Goal: Information Seeking & Learning: Learn about a topic

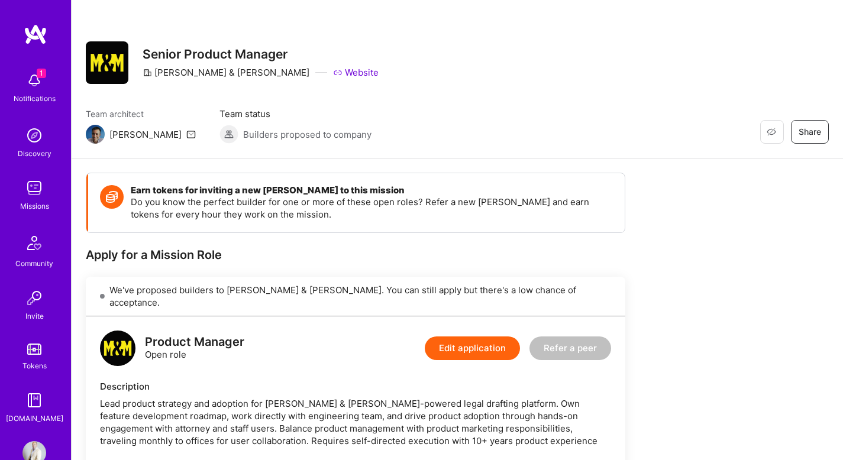
click at [37, 76] on span "1" at bounding box center [41, 73] width 9 height 9
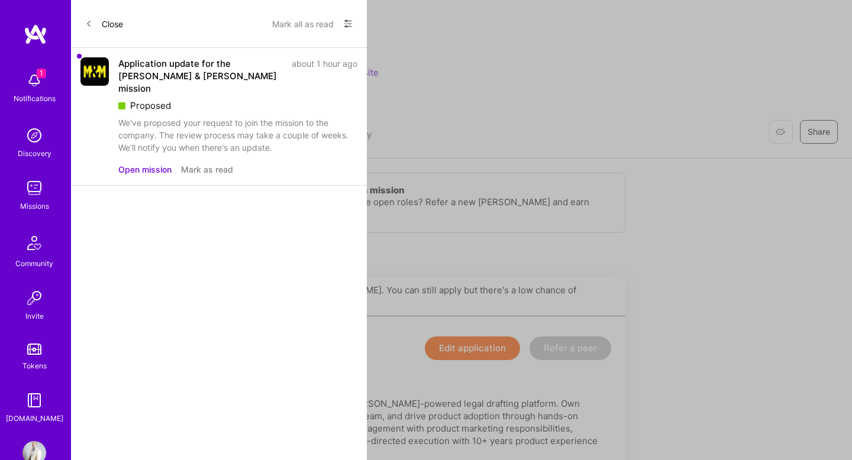
click at [191, 66] on div "Application update for the [PERSON_NAME] & [PERSON_NAME] mission" at bounding box center [201, 75] width 166 height 37
click at [136, 72] on div "Application update for the [PERSON_NAME] & [PERSON_NAME] mission" at bounding box center [201, 75] width 166 height 37
click at [152, 163] on button "Open mission" at bounding box center [144, 169] width 53 height 12
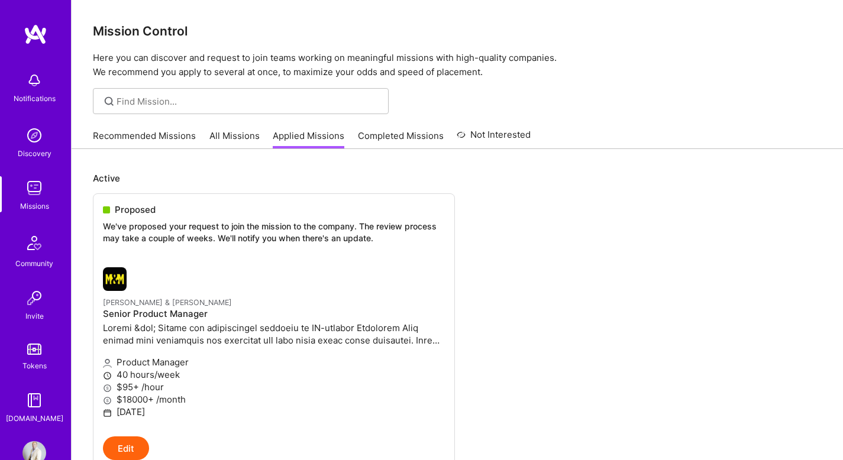
click at [158, 132] on link "Recommended Missions" at bounding box center [144, 140] width 103 height 20
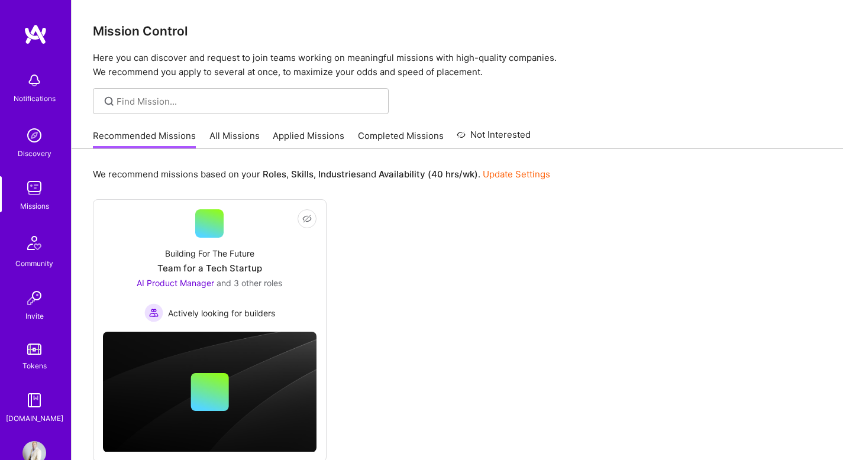
click at [411, 132] on link "Completed Missions" at bounding box center [401, 140] width 86 height 20
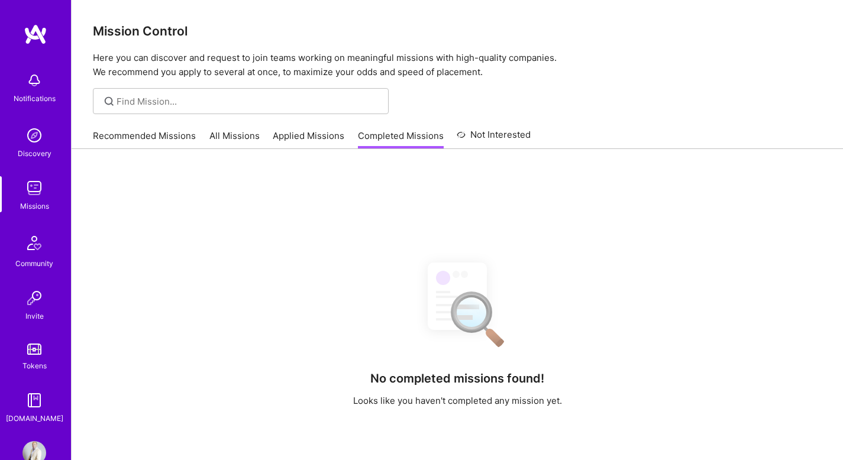
click at [159, 131] on link "Recommended Missions" at bounding box center [144, 140] width 103 height 20
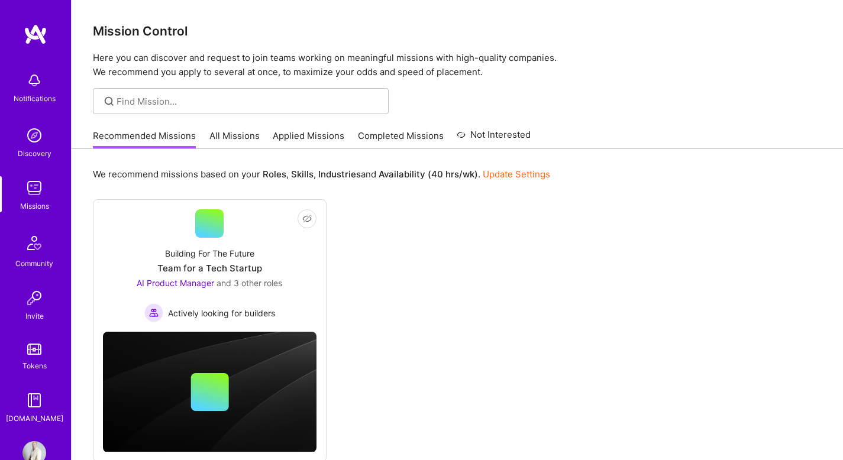
click at [28, 31] on img at bounding box center [36, 34] width 24 height 21
click at [30, 32] on img at bounding box center [36, 34] width 24 height 21
click at [33, 136] on img at bounding box center [34, 136] width 24 height 24
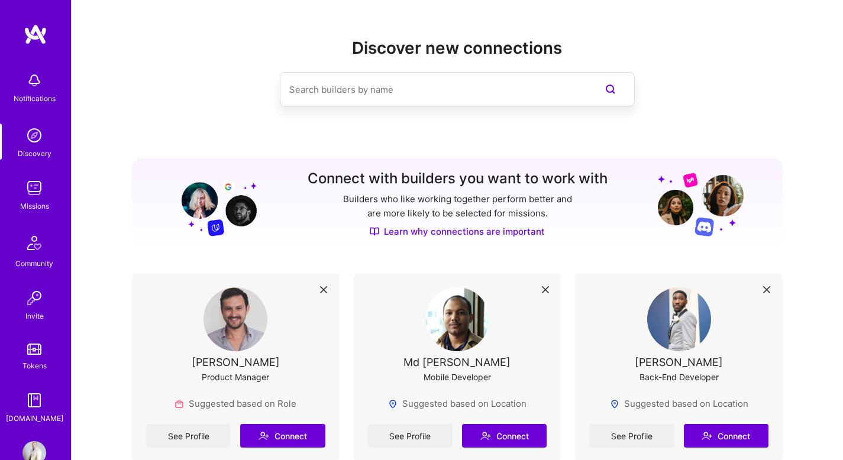
click at [41, 100] on div "Notifications" at bounding box center [35, 98] width 42 height 12
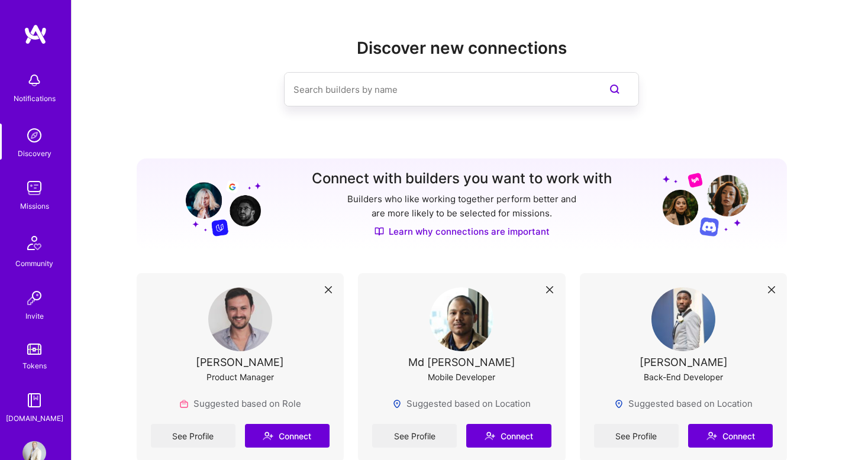
click at [29, 189] on img at bounding box center [34, 188] width 24 height 24
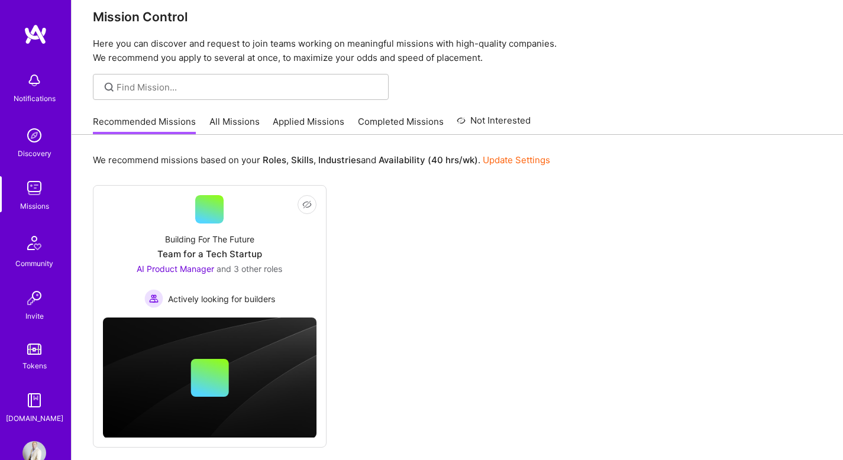
scroll to position [13, 0]
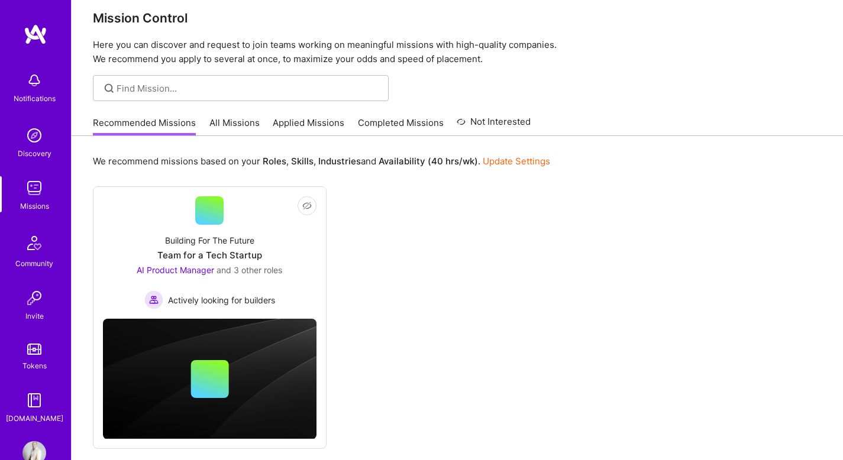
click at [295, 119] on link "Applied Missions" at bounding box center [309, 127] width 72 height 20
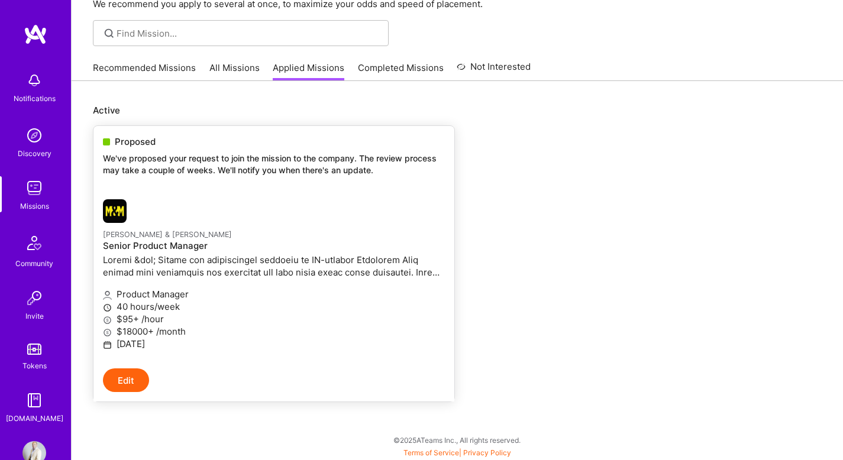
scroll to position [69, 0]
click at [251, 67] on link "All Missions" at bounding box center [234, 71] width 50 height 20
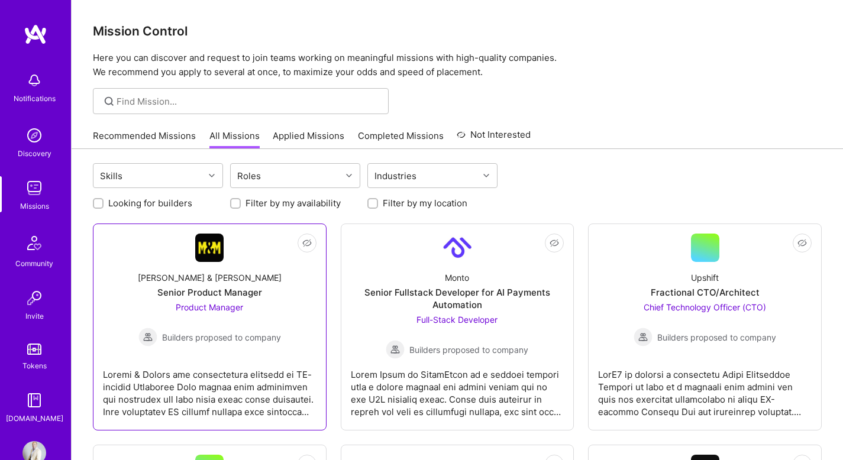
click at [220, 299] on div "[PERSON_NAME] & [PERSON_NAME] Senior Product Manager Product Manager Builders p…" at bounding box center [210, 304] width 214 height 85
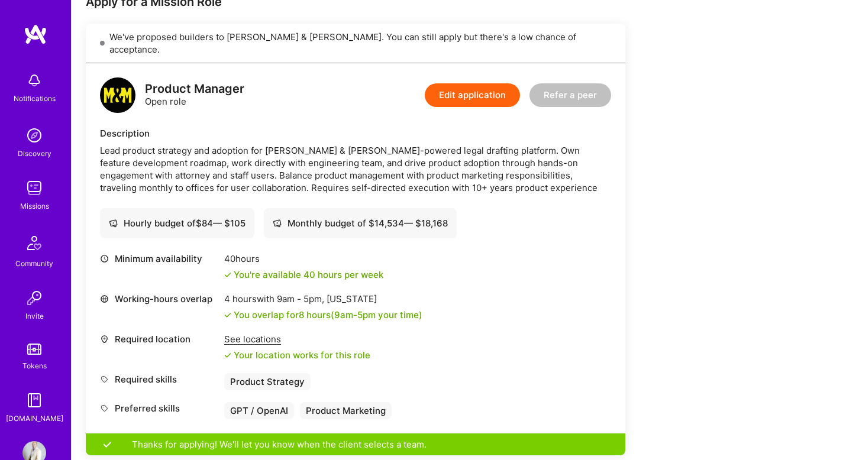
scroll to position [292, 0]
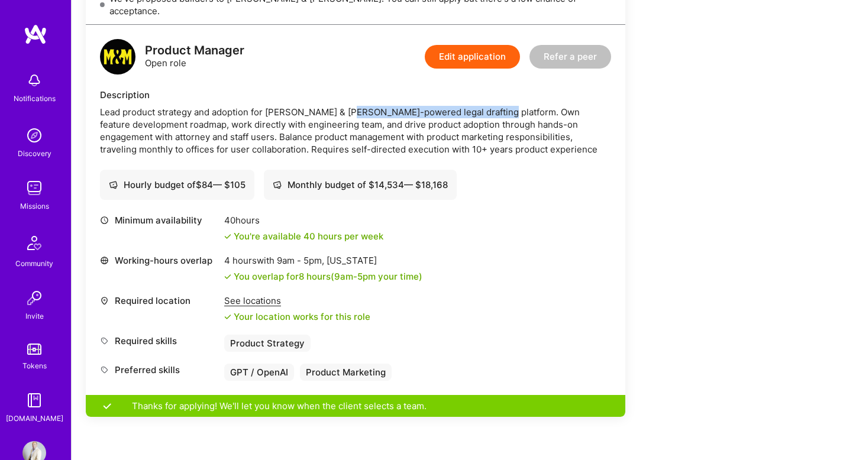
drag, startPoint x: 351, startPoint y: 100, endPoint x: 496, endPoint y: 100, distance: 144.4
click at [496, 106] on div "Lead product strategy and adoption for [PERSON_NAME] & [PERSON_NAME]-powered le…" at bounding box center [355, 131] width 511 height 50
copy div "AI-powered legal drafting platform"
